Goal: Task Accomplishment & Management: Manage account settings

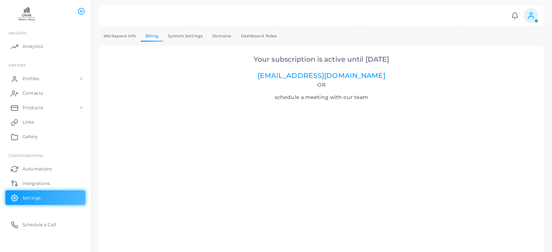
click at [24, 17] on img at bounding box center [27, 13] width 40 height 13
click at [279, 58] on span "Your subscription is active until [DATE]" at bounding box center [321, 59] width 135 height 8
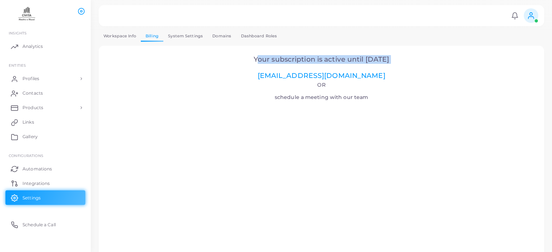
click at [279, 58] on span "Your subscription is active until [DATE]" at bounding box center [321, 59] width 135 height 8
click at [124, 35] on link "Workspace Info" at bounding box center [120, 36] width 42 height 11
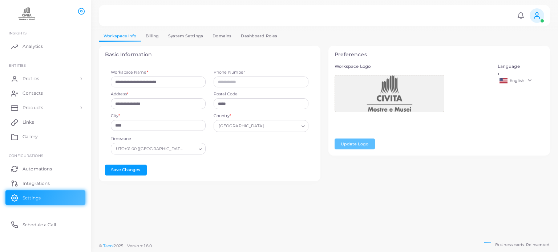
click at [174, 38] on link "System Settings" at bounding box center [185, 36] width 44 height 11
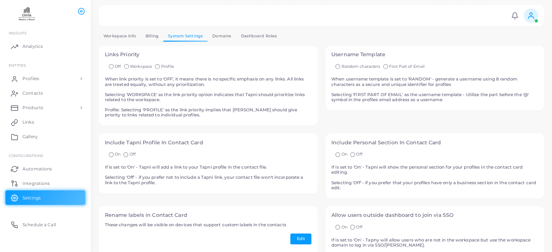
click at [30, 5] on li at bounding box center [29, 11] width 44 height 20
click at [30, 12] on img at bounding box center [27, 13] width 40 height 13
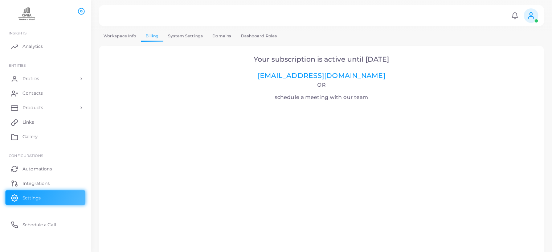
click at [180, 37] on link "System Settings" at bounding box center [185, 36] width 44 height 11
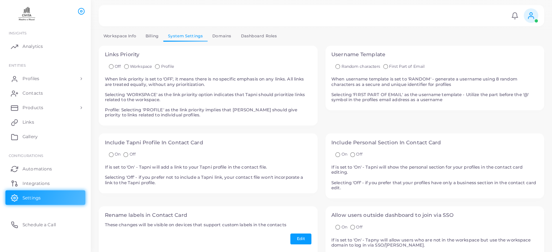
click at [252, 31] on link "Dashboard Roles" at bounding box center [259, 36] width 46 height 11
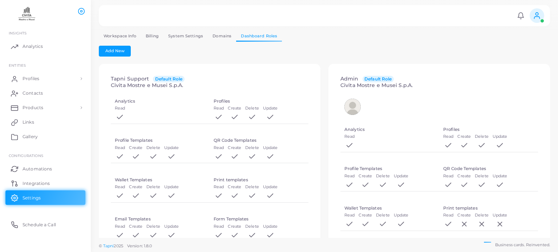
click at [170, 33] on link "System Settings" at bounding box center [185, 36] width 44 height 11
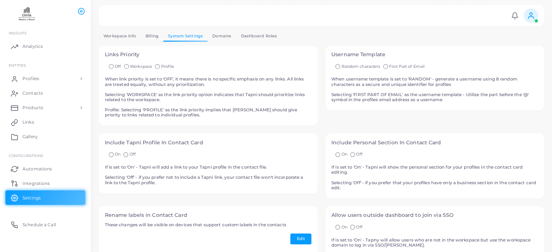
click at [145, 38] on link "Billing" at bounding box center [152, 36] width 23 height 11
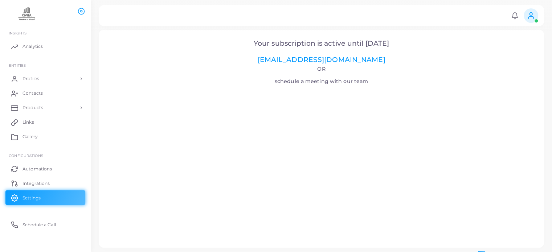
scroll to position [25, 0]
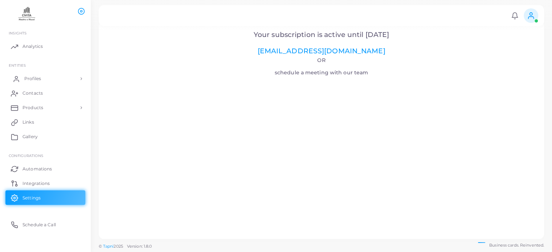
click at [36, 76] on span "Profiles" at bounding box center [32, 79] width 17 height 7
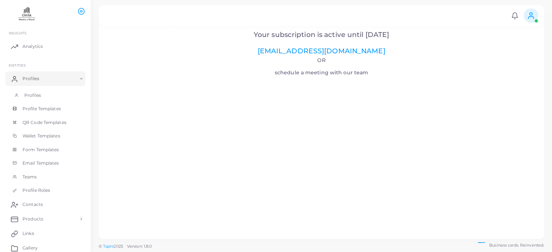
click at [38, 93] on span "Profiles" at bounding box center [32, 95] width 17 height 7
